Goal: Information Seeking & Learning: Check status

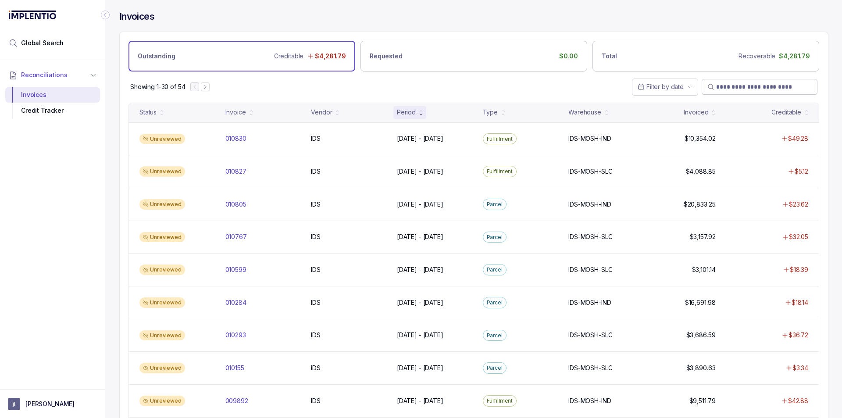
click at [767, 86] on input "search" at bounding box center [764, 86] width 96 height 9
paste input "******"
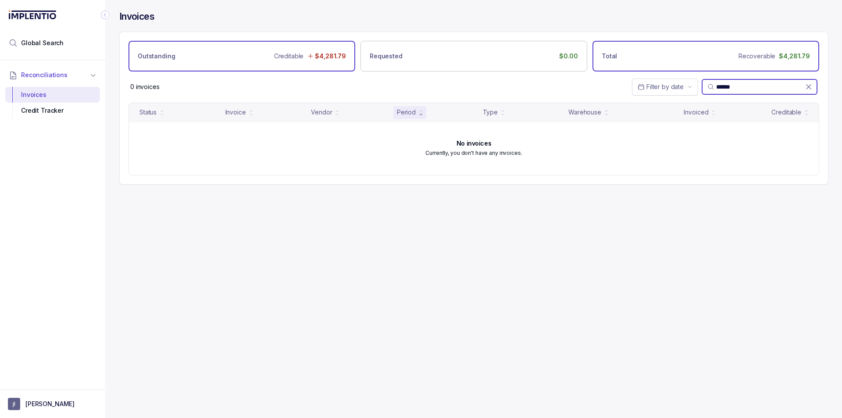
type input "******"
click at [685, 50] on div "Total Recoverable $4,281.79" at bounding box center [705, 56] width 227 height 31
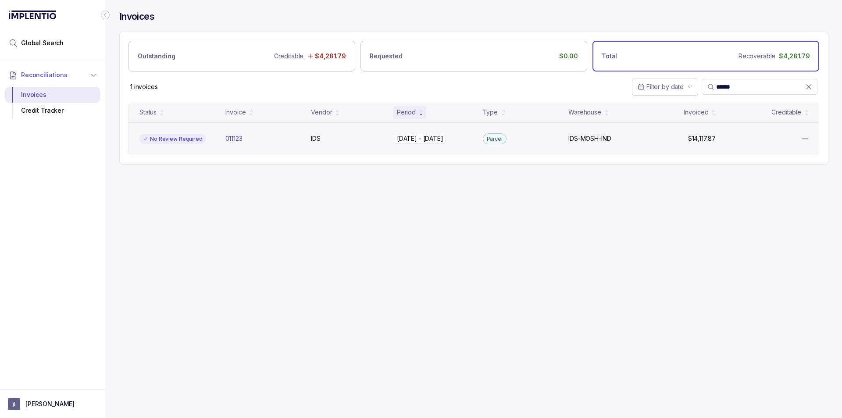
click at [400, 139] on p "[DATE] - [DATE]" at bounding box center [419, 139] width 51 height 10
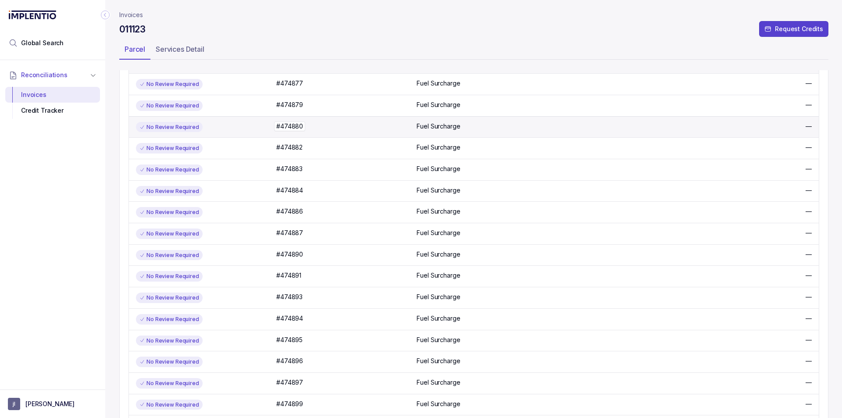
scroll to position [93, 0]
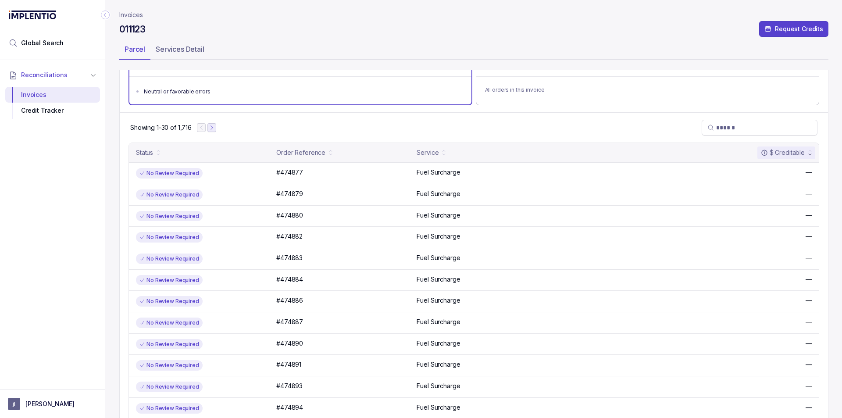
click at [211, 128] on icon "Next Page" at bounding box center [212, 127] width 6 height 6
click at [222, 127] on div "Showing 31-60 of 1,716" at bounding box center [474, 127] width 708 height 30
click at [217, 128] on icon "Next Page" at bounding box center [216, 128] width 2 height 4
drag, startPoint x: 308, startPoint y: 215, endPoint x: 303, endPoint y: 215, distance: 4.8
click at [303, 215] on div "#474989 #474989" at bounding box center [343, 215] width 135 height 9
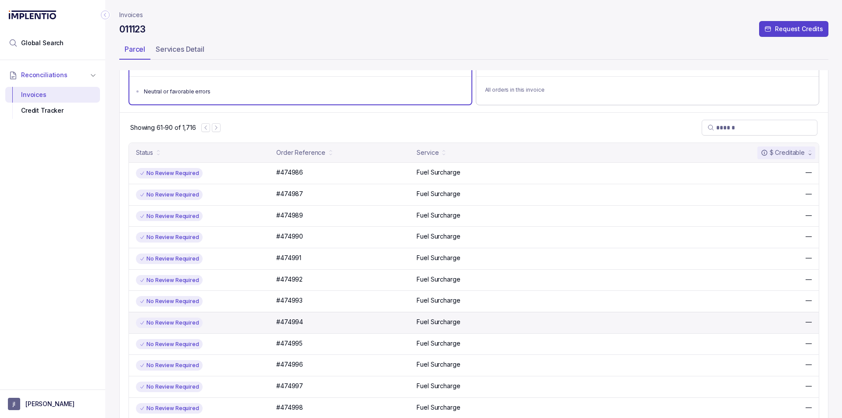
copy div "#474989"
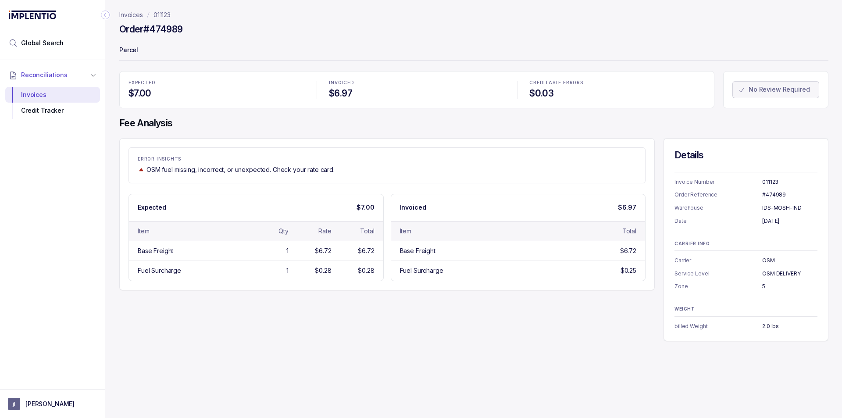
click at [131, 14] on p "Invoices" at bounding box center [131, 15] width 24 height 9
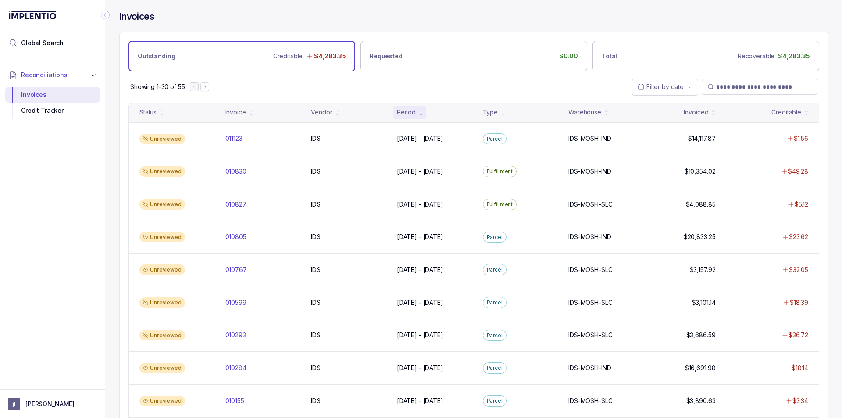
click at [78, 202] on div "Reconciliations Invoices Credit Tracker" at bounding box center [52, 222] width 105 height 324
click at [60, 403] on button "jl justin lau" at bounding box center [52, 404] width 89 height 12
drag, startPoint x: 53, startPoint y: 380, endPoint x: 43, endPoint y: 377, distance: 10.3
click at [53, 381] on p "Logout" at bounding box center [57, 384] width 73 height 9
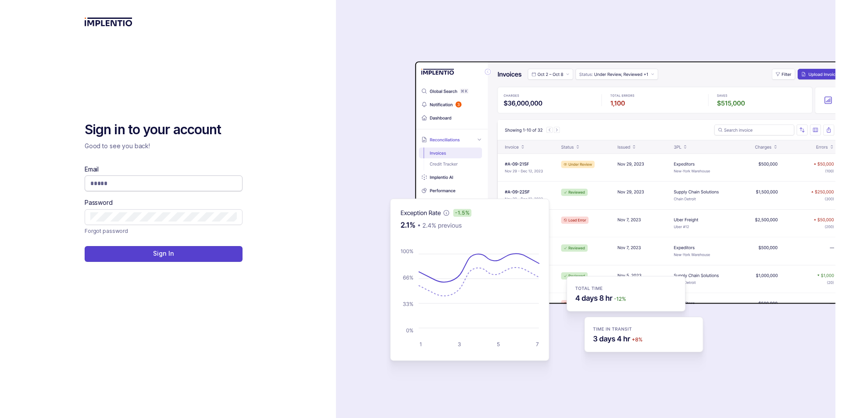
click at [126, 178] on span at bounding box center [164, 183] width 158 height 16
click at [130, 180] on input "Email" at bounding box center [163, 183] width 146 height 9
type input "**********"
